Goal: Navigation & Orientation: Find specific page/section

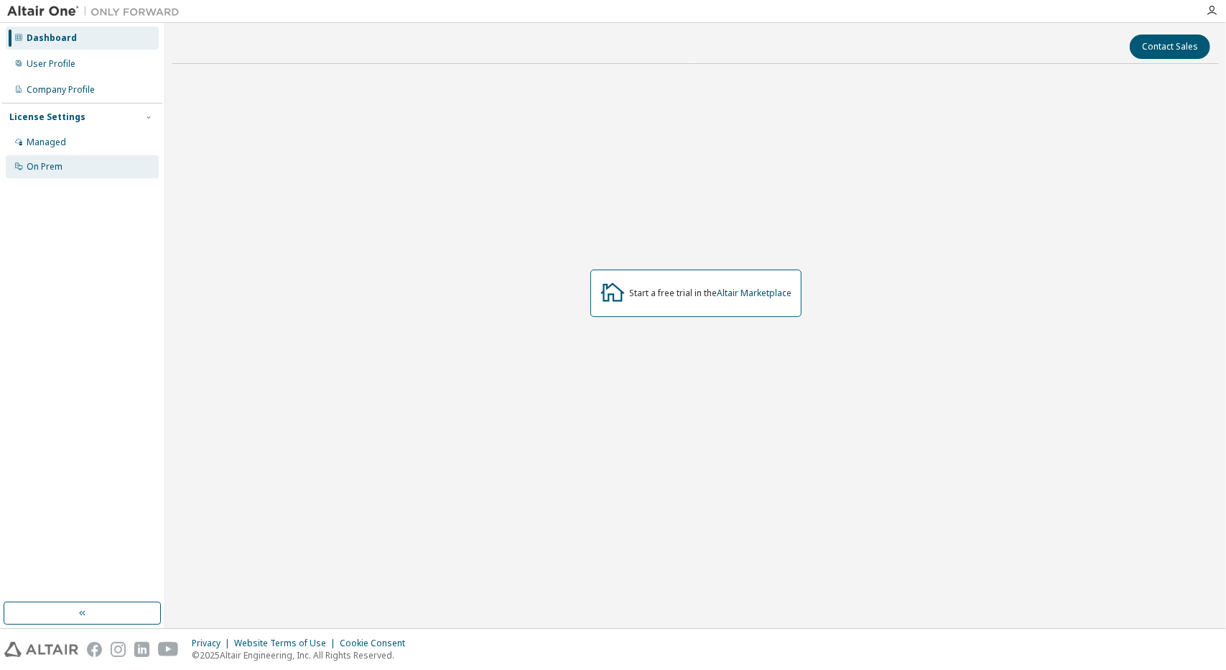
click at [88, 162] on div "On Prem" at bounding box center [82, 166] width 153 height 23
